Goal: Information Seeking & Learning: Learn about a topic

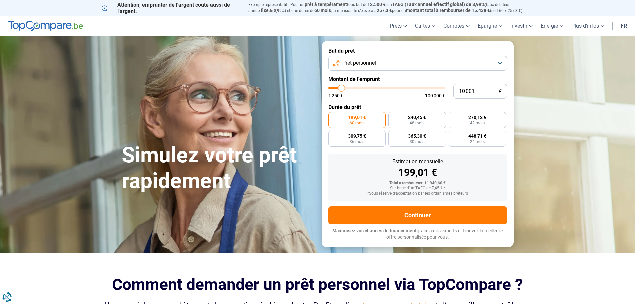
type input "11 750"
type input "11750"
type input "12 500"
type input "12500"
type input "13 250"
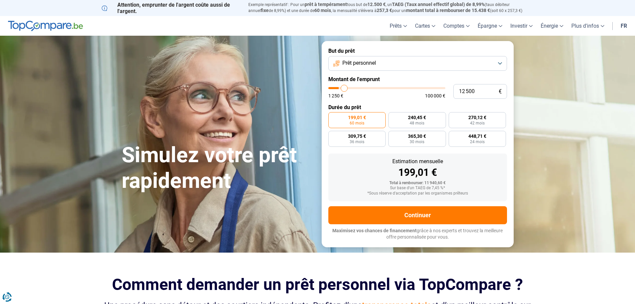
type input "13250"
type input "14 250"
type input "14250"
type input "15 000"
type input "15000"
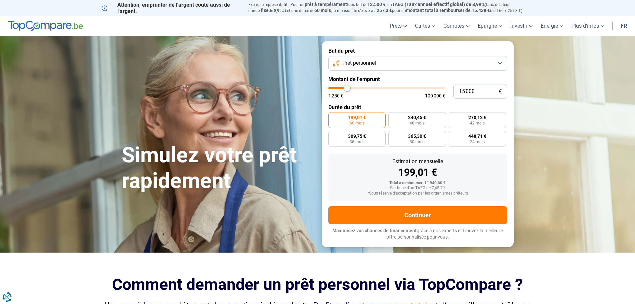
type input "15 750"
type input "15750"
type input "17 000"
type input "17000"
type input "17 500"
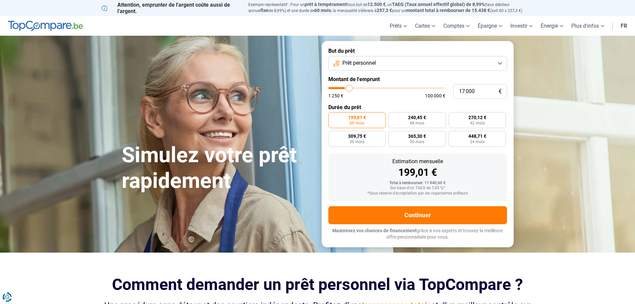
type input "17500"
type input "18 500"
type input "18500"
type input "19 750"
type input "19750"
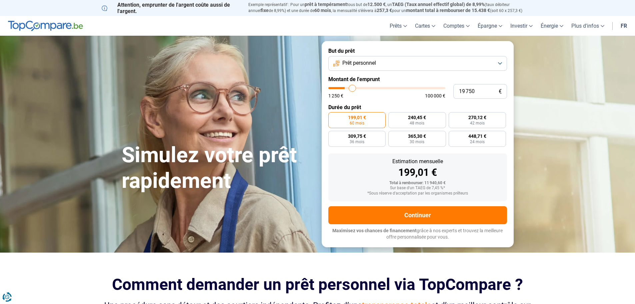
type input "20 000"
type input "20000"
type input "20 250"
type input "20250"
type input "20 500"
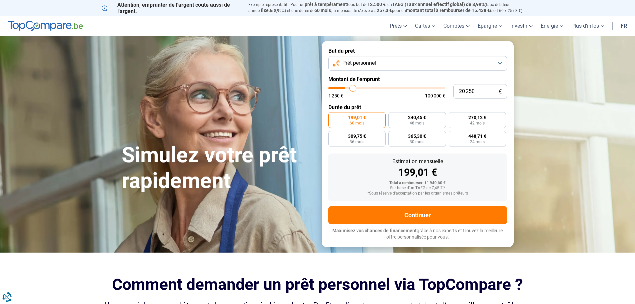
type input "20500"
type input "20 750"
type input "20750"
type input "21 250"
type input "21250"
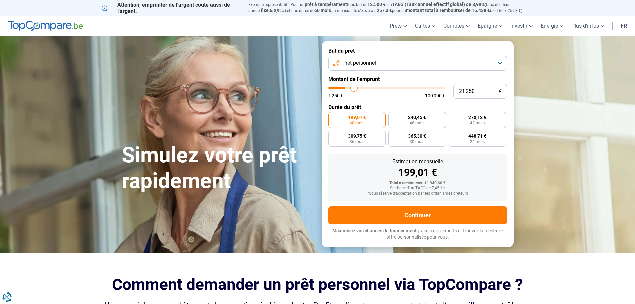
type input "21 500"
type input "21500"
type input "21 750"
type input "21750"
type input "22 000"
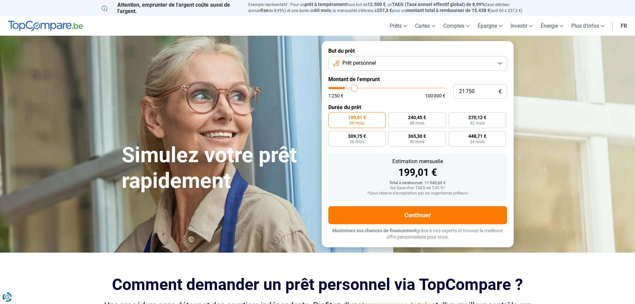
type input "22000"
type input "22 250"
type input "22250"
type input "22 750"
type input "22750"
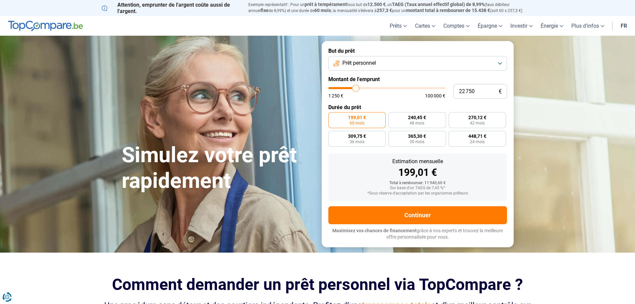
type input "23 000"
type input "23000"
type input "23 250"
type input "23250"
type input "23 500"
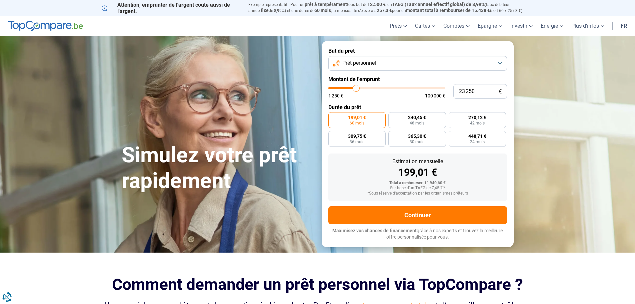
type input "23500"
type input "23 750"
type input "23750"
type input "24 250"
type input "24250"
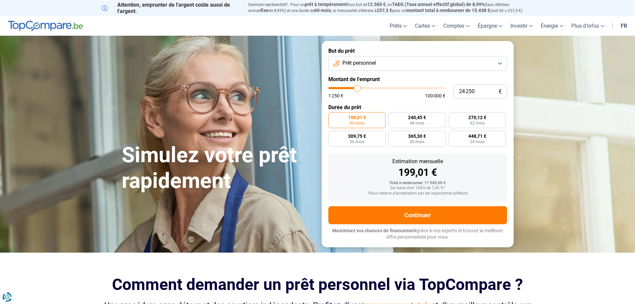
type input "24 500"
type input "24500"
type input "24 750"
type input "24750"
type input "25 000"
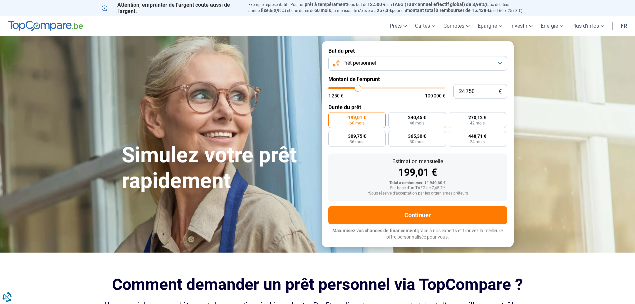
type input "25000"
type input "25 250"
type input "25250"
type input "25 750"
type input "25750"
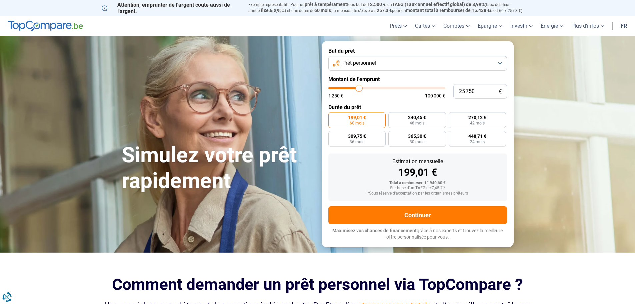
type input "26 000"
type input "26000"
type input "26 250"
type input "26250"
type input "26 500"
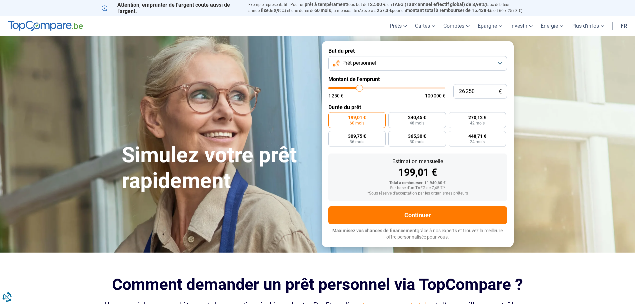
type input "26500"
type input "26 750"
type input "26750"
type input "27 250"
type input "27250"
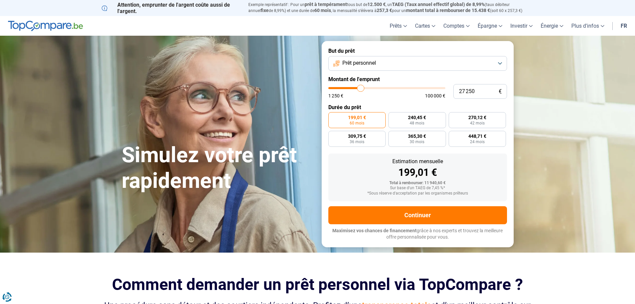
type input "27 500"
type input "27500"
type input "27 250"
type input "27250"
type input "26 750"
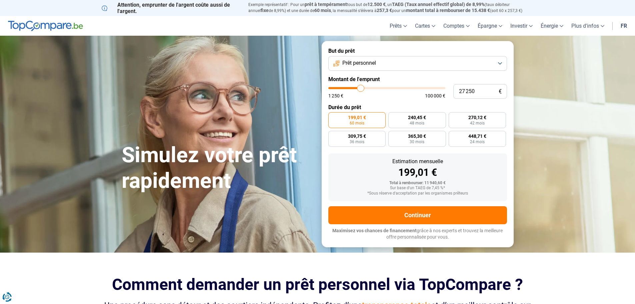
type input "26750"
type input "26 000"
type input "26000"
type input "25 250"
type input "25250"
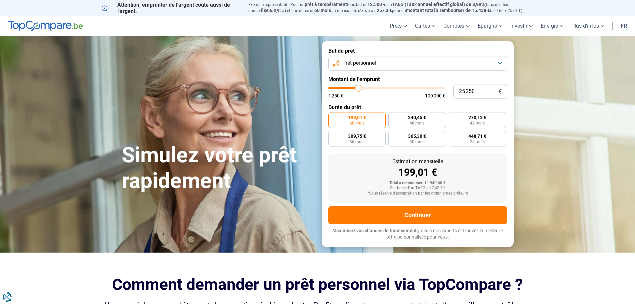
type input "24 500"
type input "24500"
type input "24 250"
type input "24250"
type input "23 750"
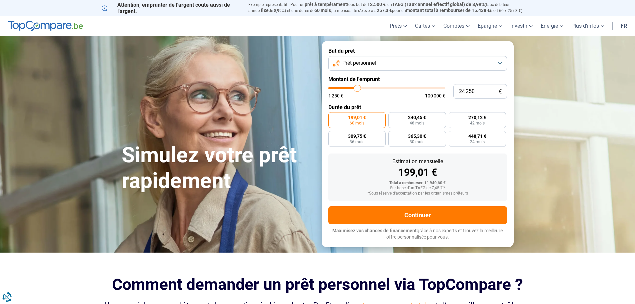
type input "23750"
type input "23 250"
type input "23250"
type input "23 000"
type input "23000"
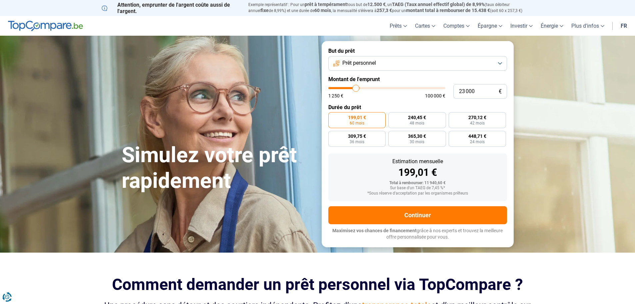
type input "22 750"
type input "22750"
type input "22 250"
type input "22250"
type input "22 000"
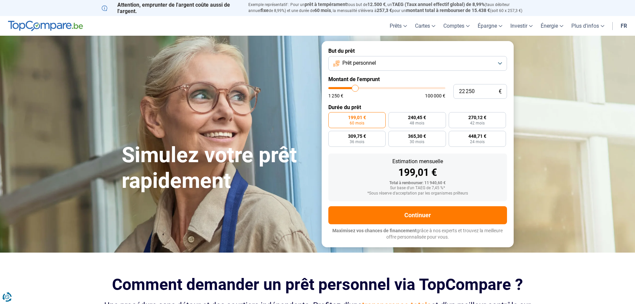
type input "22000"
type input "21 750"
type input "21750"
type input "21 500"
type input "21500"
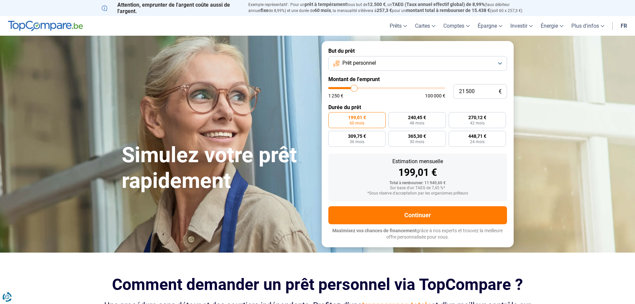
type input "21 250"
type input "21250"
type input "20 750"
type input "20750"
type input "20 500"
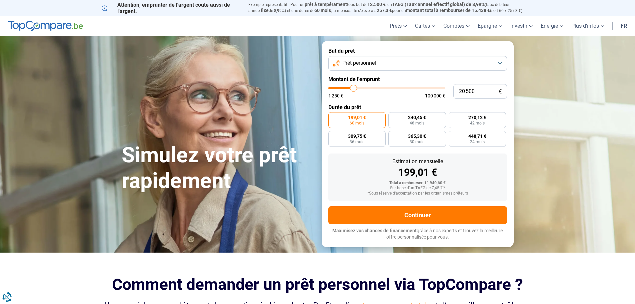
type input "20500"
type input "20 250"
type input "20250"
type input "20 000"
type input "20000"
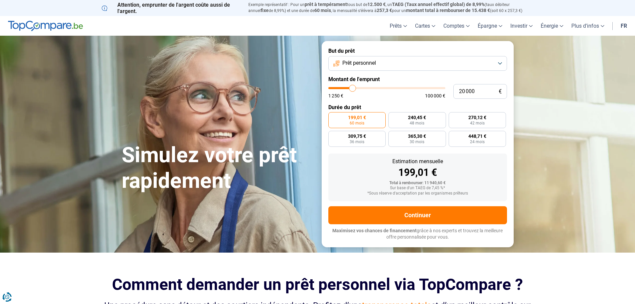
type input "19 750"
type input "19750"
type input "19 250"
type input "19250"
type input "19 000"
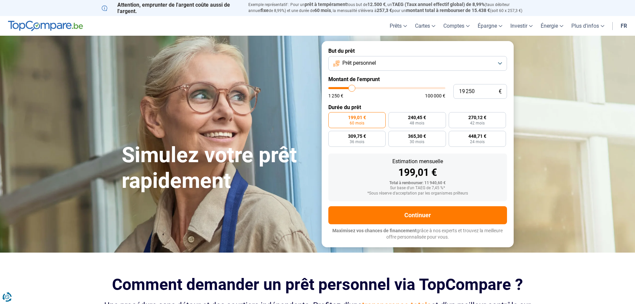
type input "19000"
type input "18 750"
type input "18750"
type input "18 500"
type input "18500"
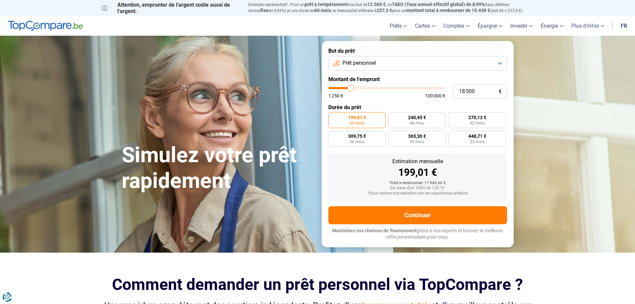
type input "18 000"
type input "18000"
type input "17 750"
type input "17750"
type input "18 000"
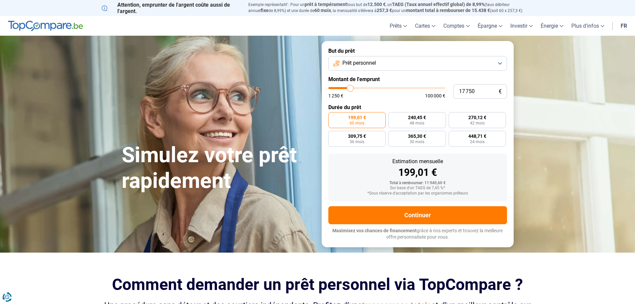
type input "18000"
type input "18 500"
type input "18500"
type input "18 750"
type input "18750"
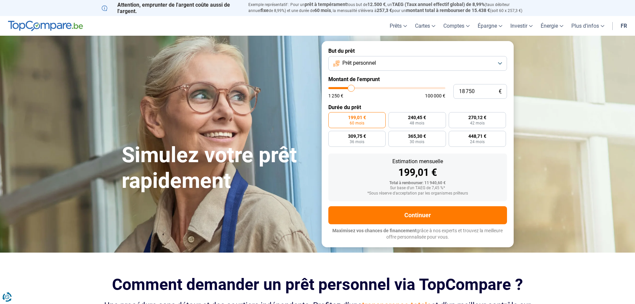
type input "19 000"
type input "19000"
type input "19 250"
drag, startPoint x: 342, startPoint y: 89, endPoint x: 352, endPoint y: 87, distance: 10.5
type input "19250"
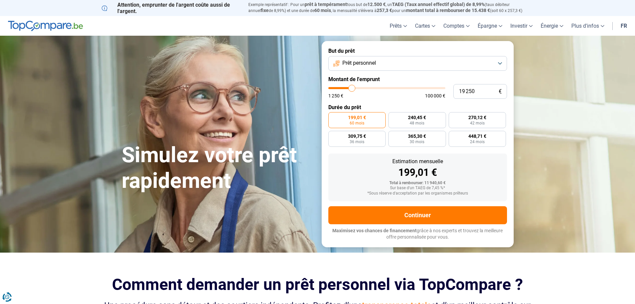
click at [352, 87] on input "range" at bounding box center [386, 88] width 117 height 2
radio input "false"
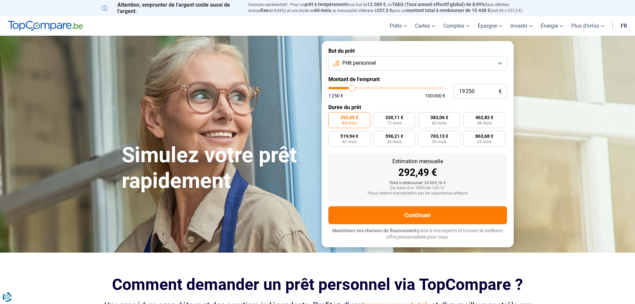
type input "19 750"
type input "19750"
type input "20 000"
type input "20000"
type input "20 250"
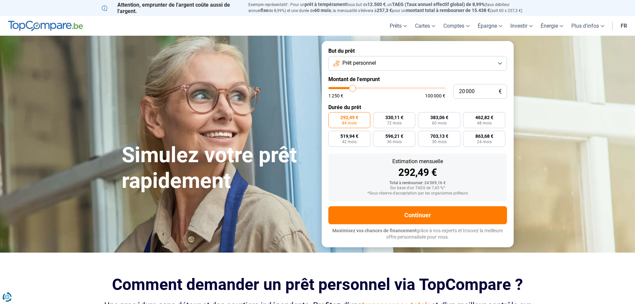
type input "20250"
type input "20 500"
type input "20500"
type input "20 750"
type input "20750"
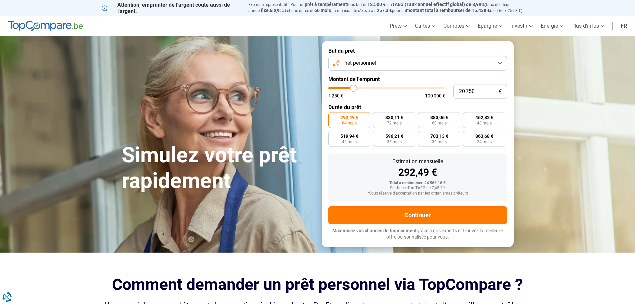
type input "20 500"
type input "20500"
type input "20 000"
type input "20000"
type input "19 750"
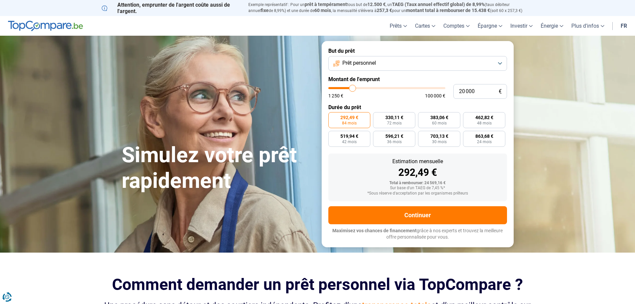
type input "19750"
type input "19 000"
type input "19000"
type input "18 750"
type input "18750"
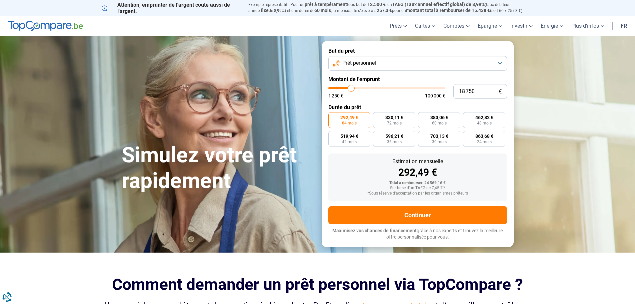
type input "18 500"
type input "18500"
type input "18 000"
type input "18000"
type input "17 750"
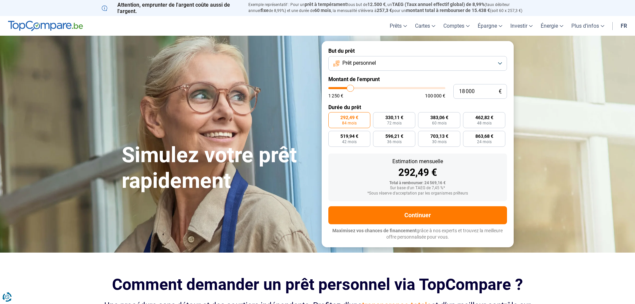
type input "17750"
type input "17 500"
type input "17500"
type input "17 750"
type input "17750"
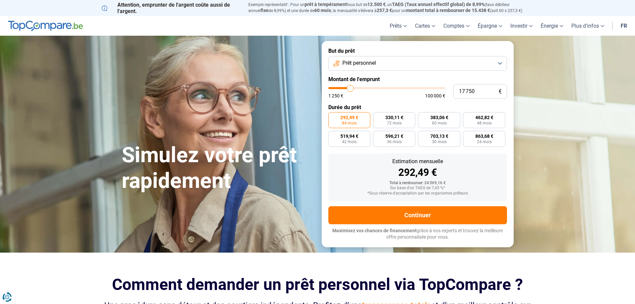
type input "18 000"
type input "18000"
type input "18 500"
type input "18500"
type input "18 750"
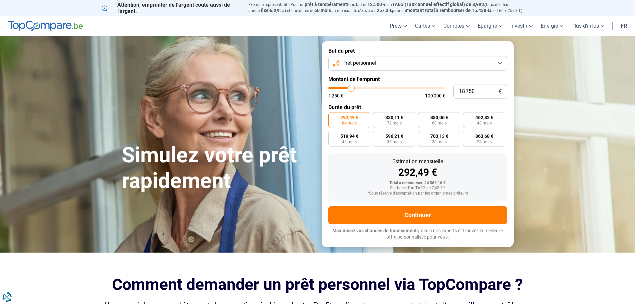
type input "18750"
click at [351, 89] on input "range" at bounding box center [386, 88] width 117 height 2
click at [447, 61] on button "Prêt personnel" at bounding box center [417, 63] width 179 height 15
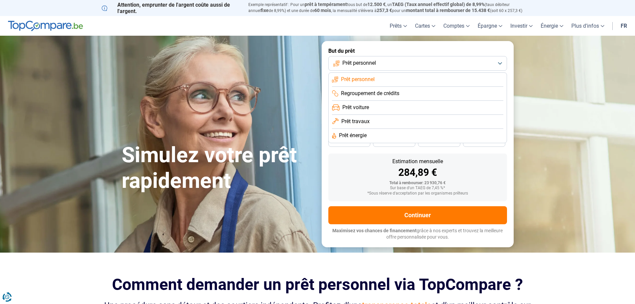
click at [365, 170] on div "284,89 €" at bounding box center [418, 172] width 168 height 10
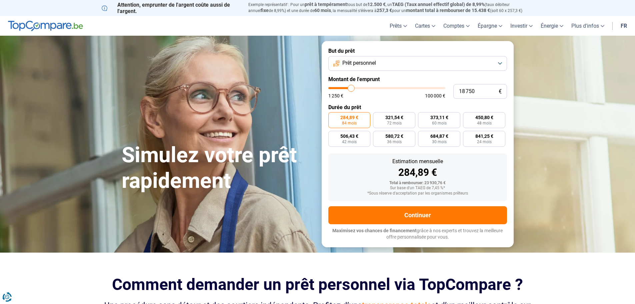
click at [392, 66] on button "Prêt personnel" at bounding box center [417, 63] width 179 height 15
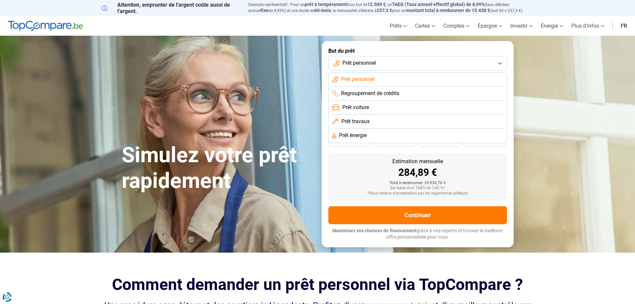
click at [368, 109] on span "Prêt voiture" at bounding box center [355, 107] width 27 height 7
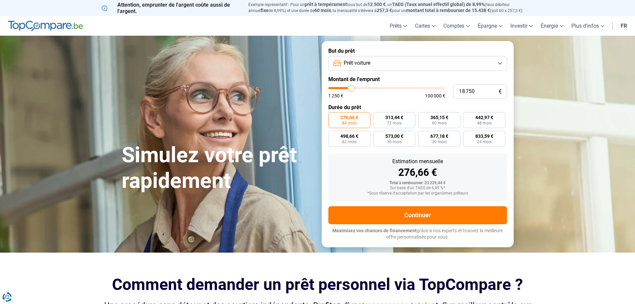
click at [355, 163] on div "Estimation mensuelle" at bounding box center [418, 161] width 168 height 5
click at [358, 61] on span "Prêt voiture" at bounding box center [357, 62] width 27 height 7
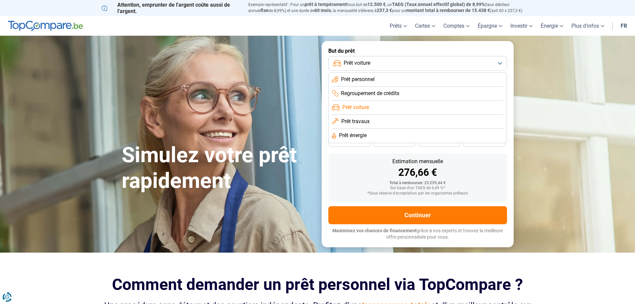
click at [360, 79] on span "Prêt personnel" at bounding box center [358, 79] width 34 height 7
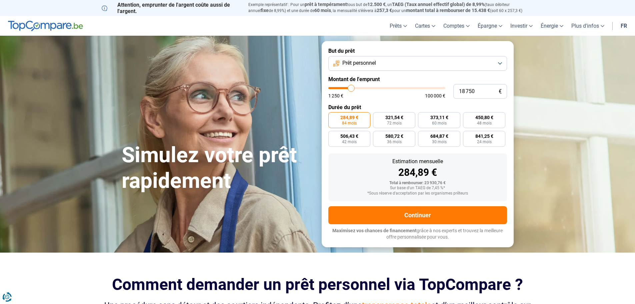
click at [354, 63] on span "Prêt personnel" at bounding box center [359, 62] width 34 height 7
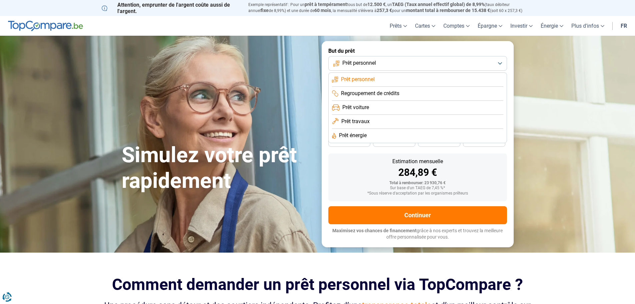
click at [356, 108] on span "Prêt voiture" at bounding box center [355, 107] width 27 height 7
